Goal: Task Accomplishment & Management: Manage account settings

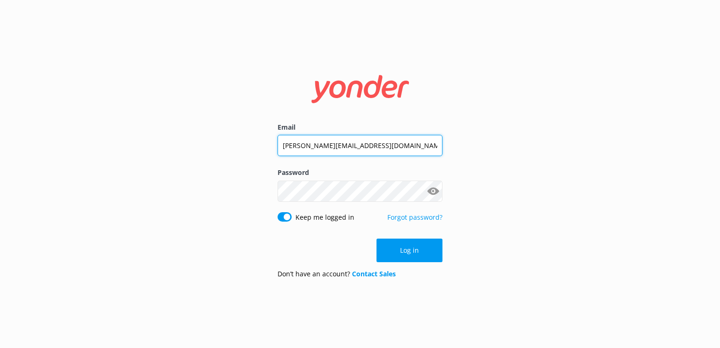
click at [391, 138] on input "[PERSON_NAME][EMAIL_ADDRESS][DOMAIN_NAME]" at bounding box center [360, 145] width 165 height 21
click at [390, 140] on input "[PERSON_NAME][EMAIL_ADDRESS][DOMAIN_NAME]" at bounding box center [360, 145] width 165 height 21
click at [376, 146] on input "[PERSON_NAME][EMAIL_ADDRESS][DOMAIN_NAME]" at bounding box center [360, 145] width 165 height 21
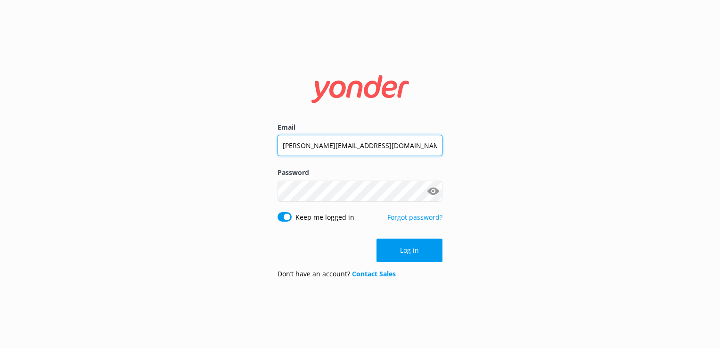
click at [376, 146] on input "[PERSON_NAME][EMAIL_ADDRESS][DOMAIN_NAME]" at bounding box center [360, 145] width 165 height 21
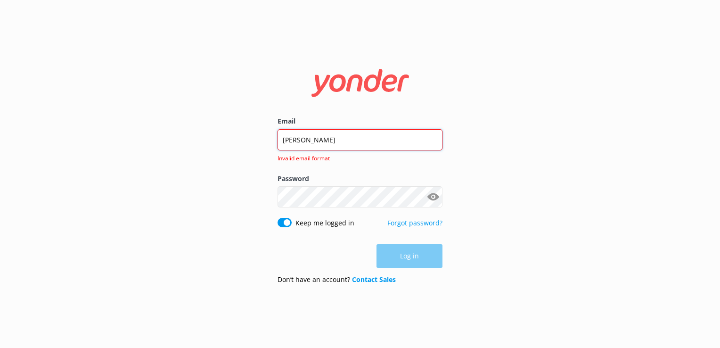
type input "[EMAIL_ADDRESS][DOMAIN_NAME]"
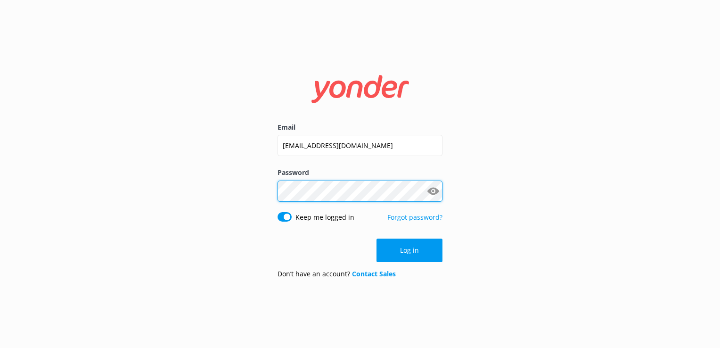
click button "Log in" at bounding box center [409, 250] width 66 height 24
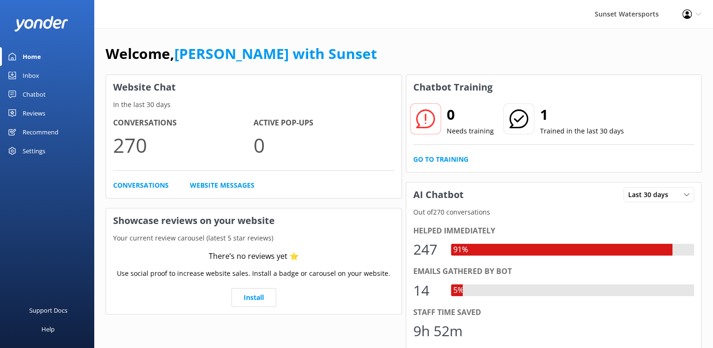
click at [26, 78] on div "Inbox" at bounding box center [31, 75] width 16 height 19
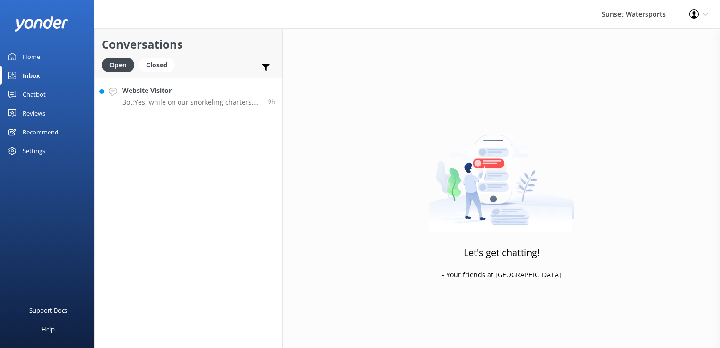
click at [223, 98] on p "Bot: Yes, while on our snorkeling charters, wearing a life jacket is required w…" at bounding box center [191, 102] width 139 height 8
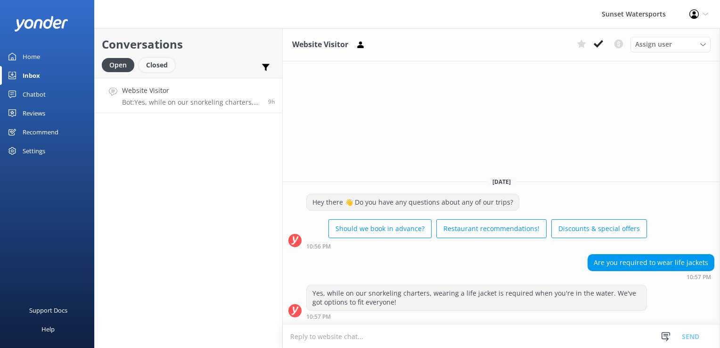
drag, startPoint x: 154, startPoint y: 69, endPoint x: 142, endPoint y: 69, distance: 11.8
click at [154, 69] on div "Closed" at bounding box center [157, 65] width 36 height 14
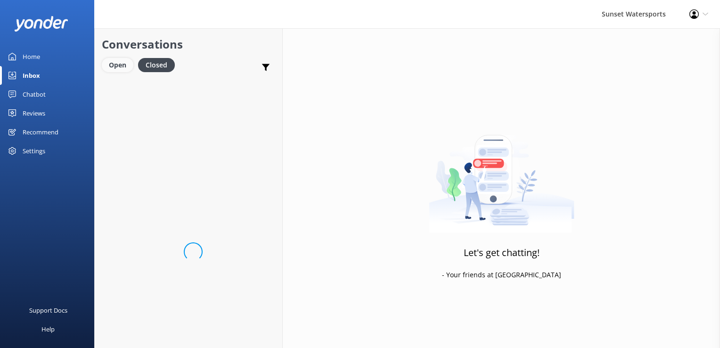
click at [125, 65] on div "Open" at bounding box center [118, 65] width 32 height 14
